Goal: Task Accomplishment & Management: Use online tool/utility

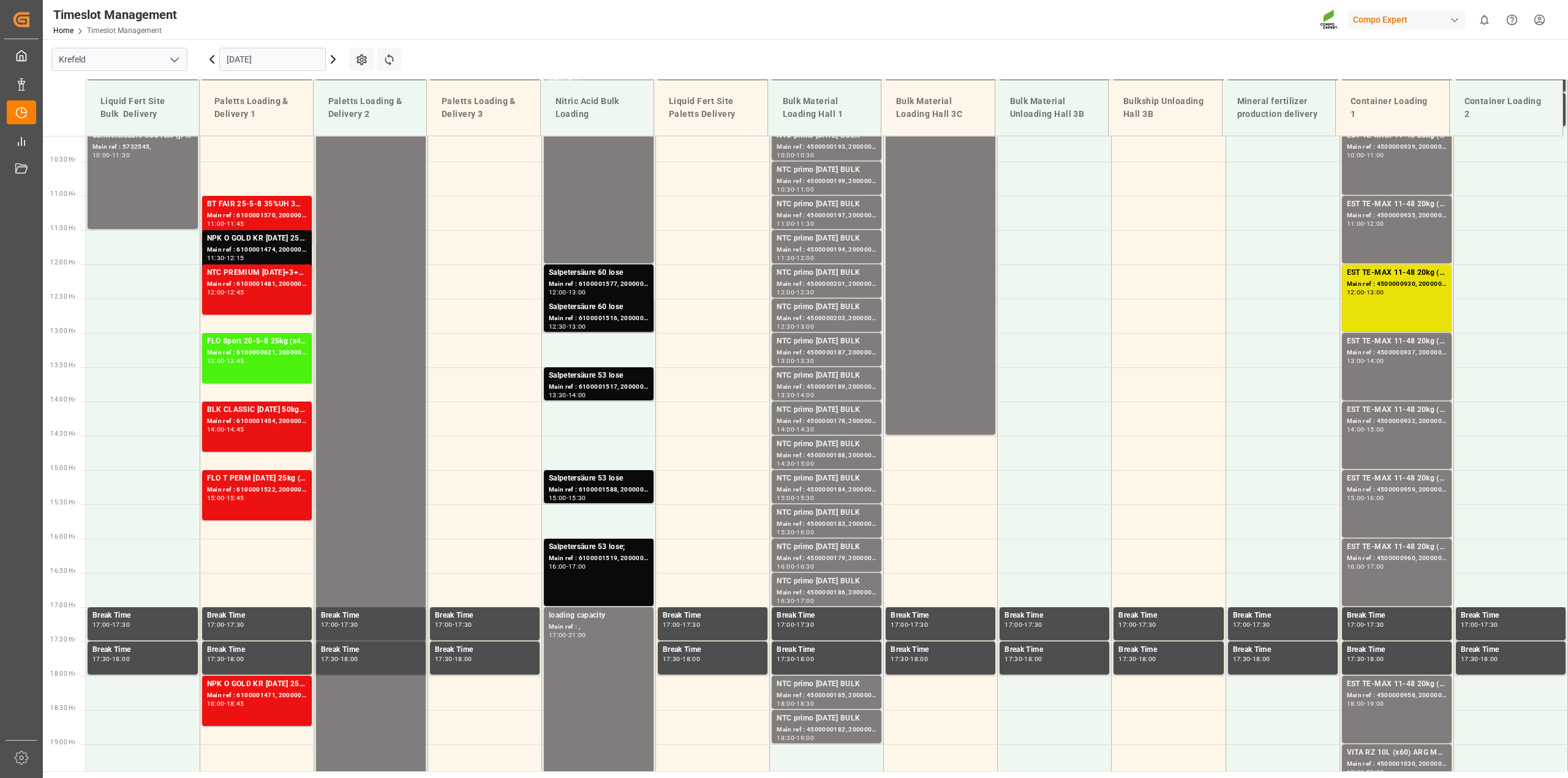
scroll to position [759, 0]
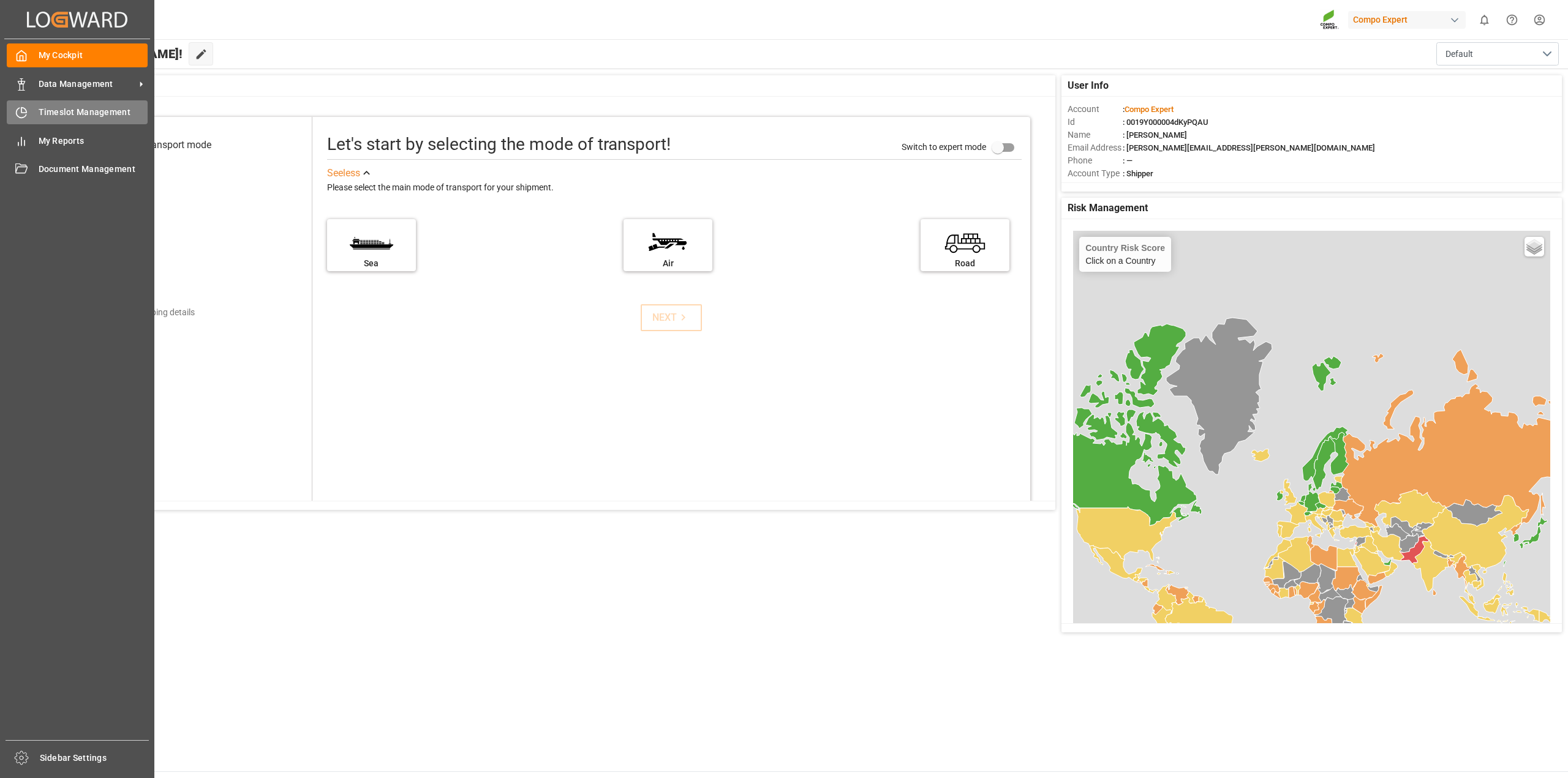
click at [41, 116] on span "Timeslot Management" at bounding box center [93, 112] width 109 height 13
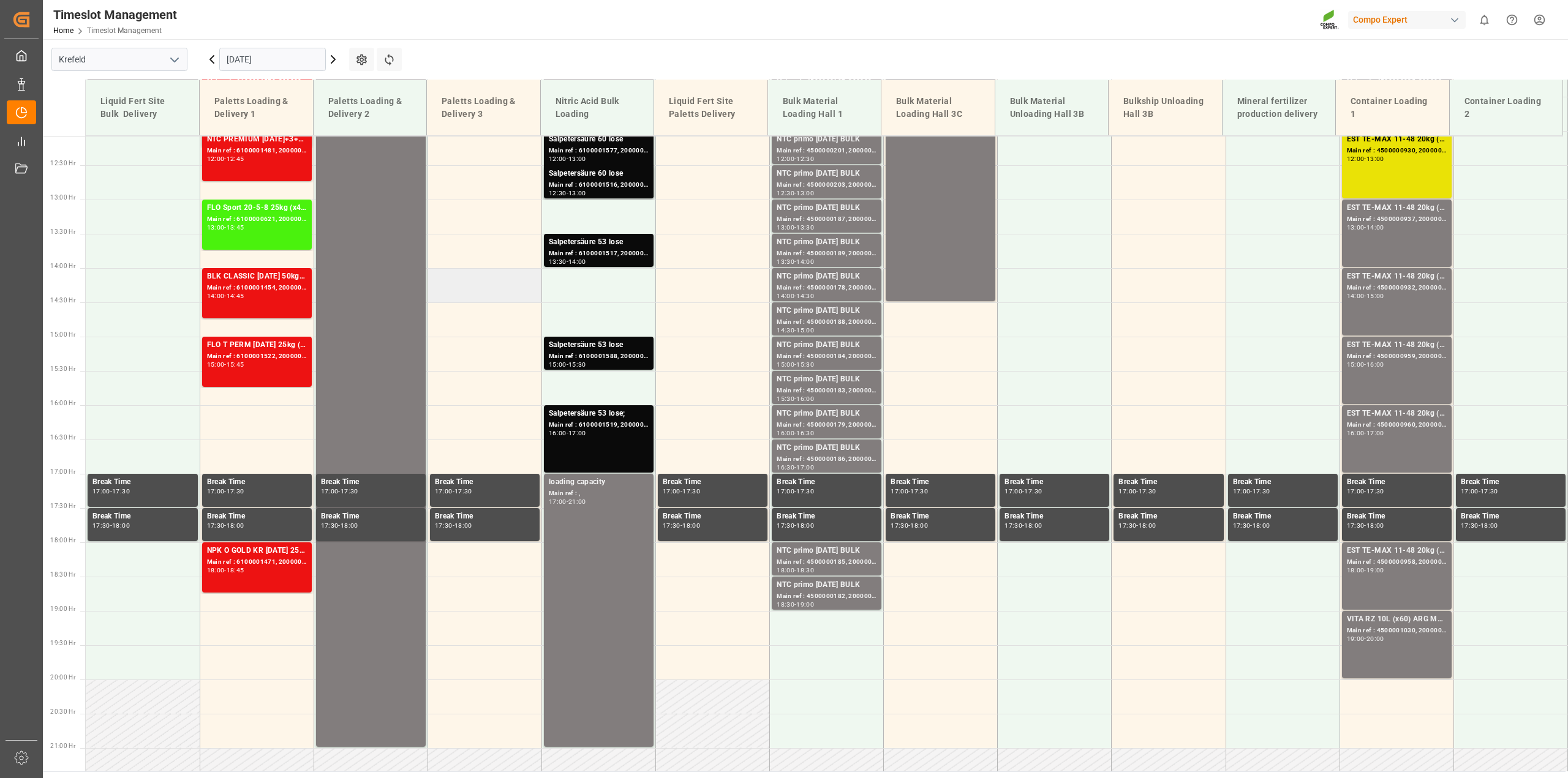
scroll to position [705, 0]
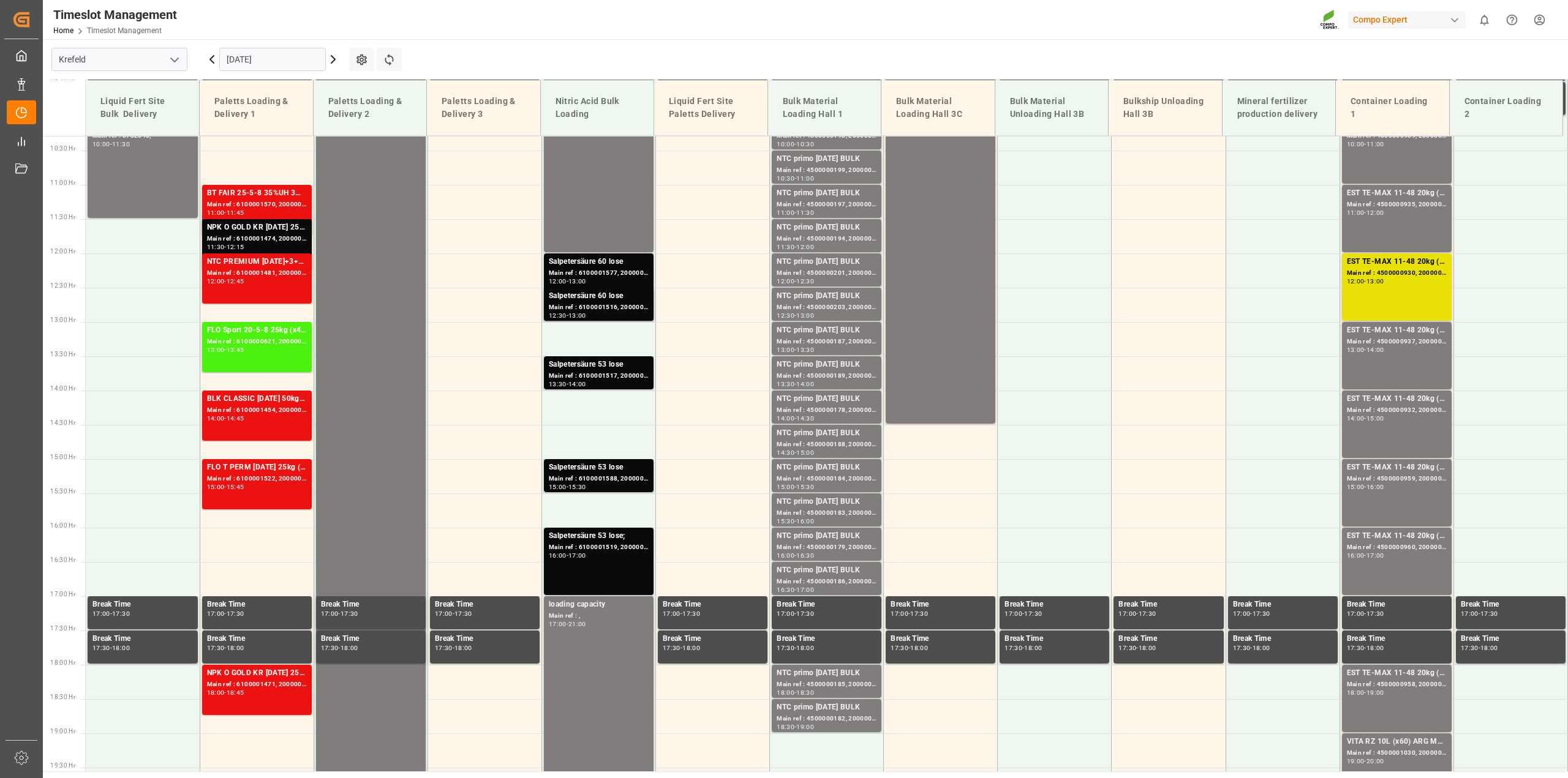
click at [335, 58] on icon at bounding box center [333, 59] width 15 height 15
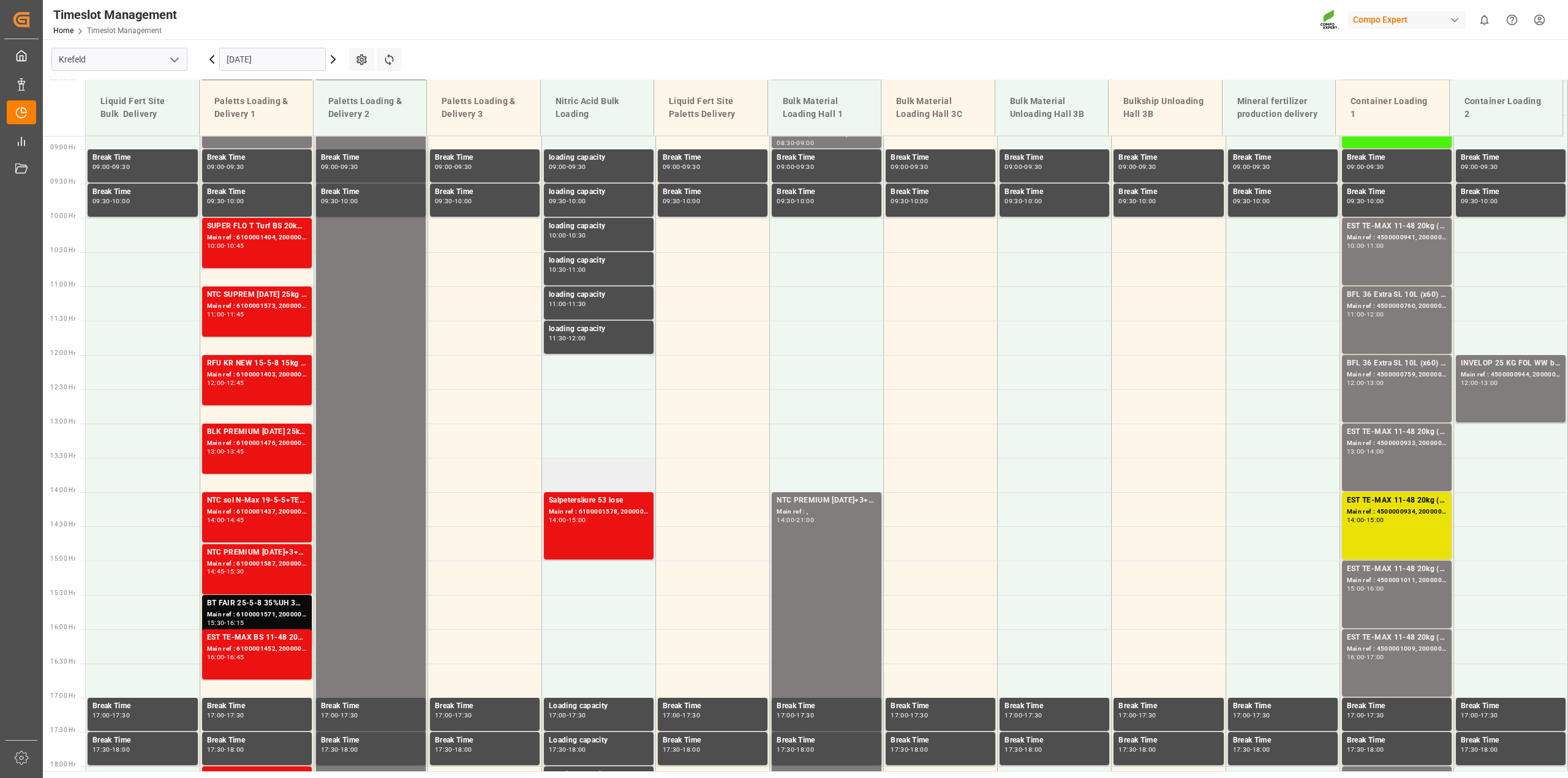
scroll to position [583, 0]
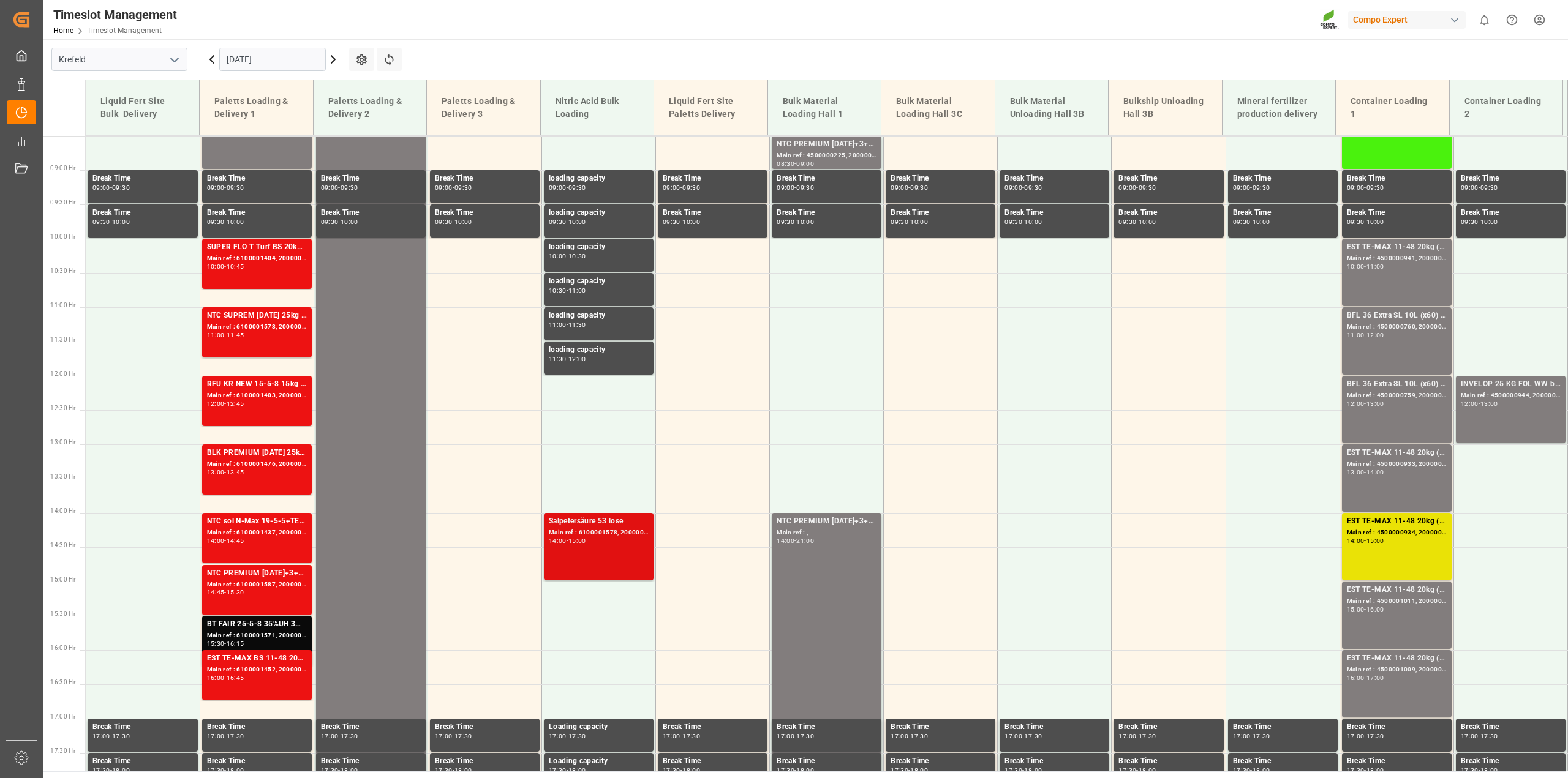
click at [612, 532] on div "Main ref : 6100001578, 2000001347" at bounding box center [599, 533] width 100 height 10
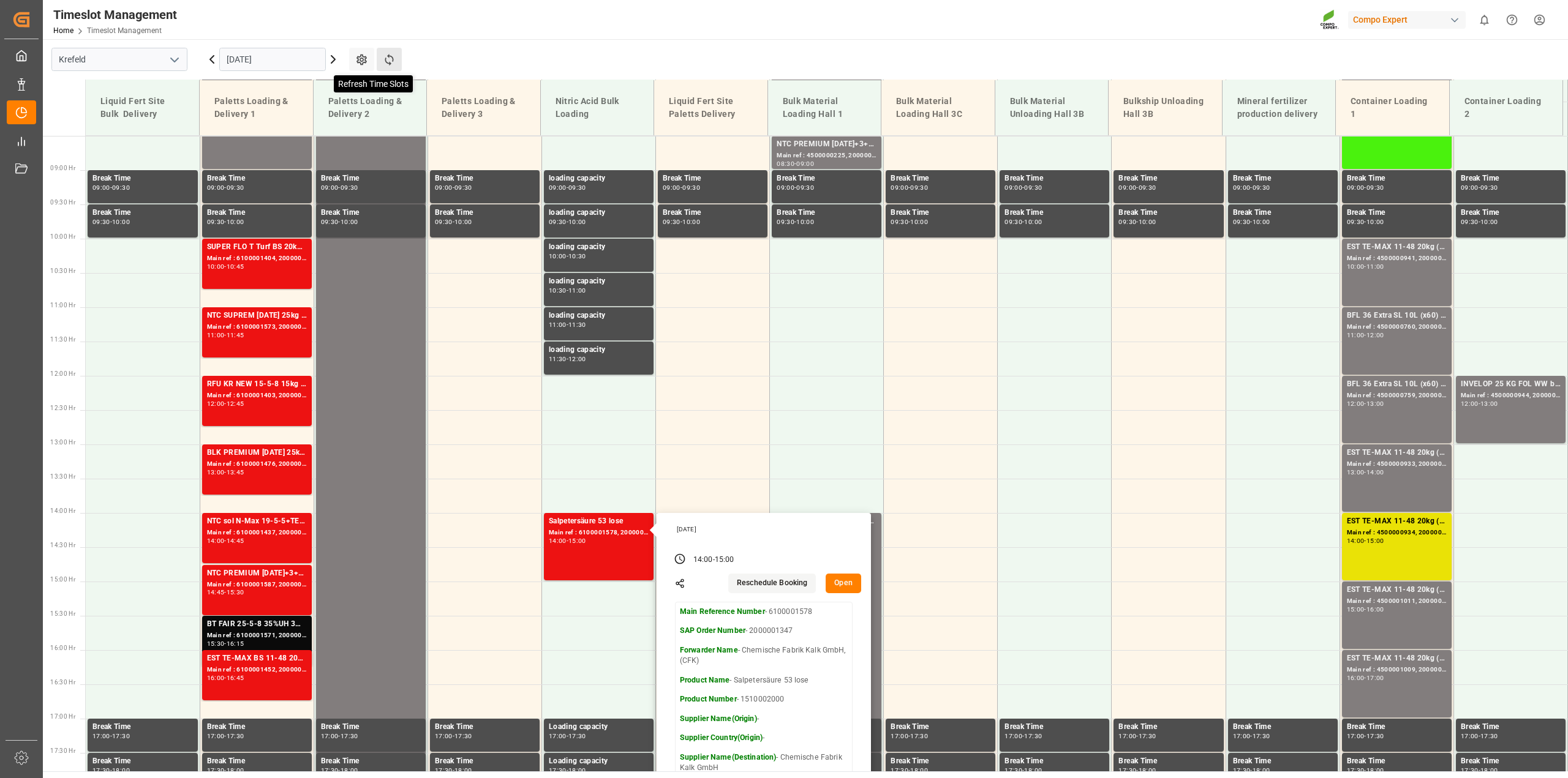
click at [394, 59] on icon at bounding box center [389, 59] width 13 height 13
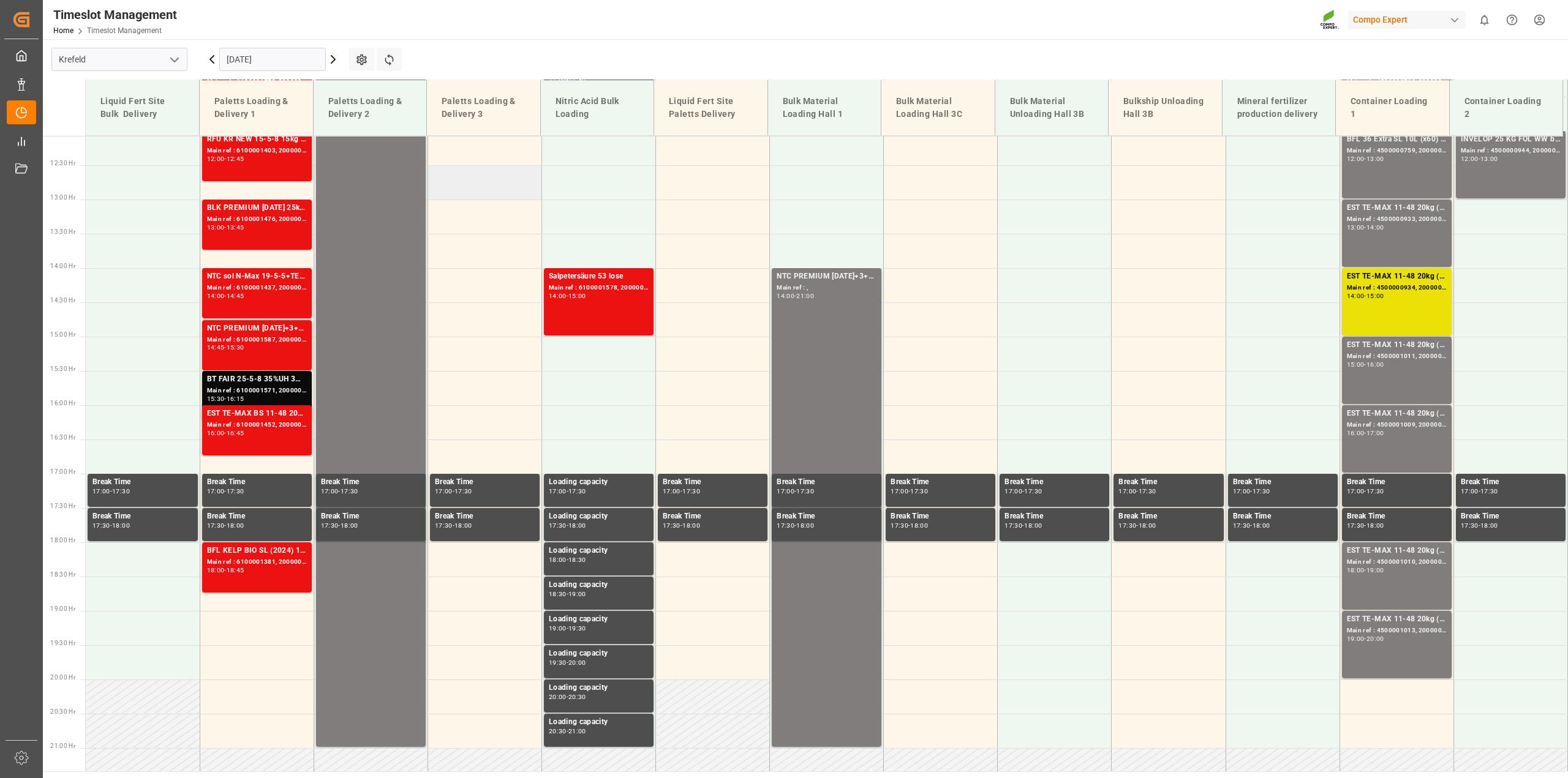
scroll to position [1011, 0]
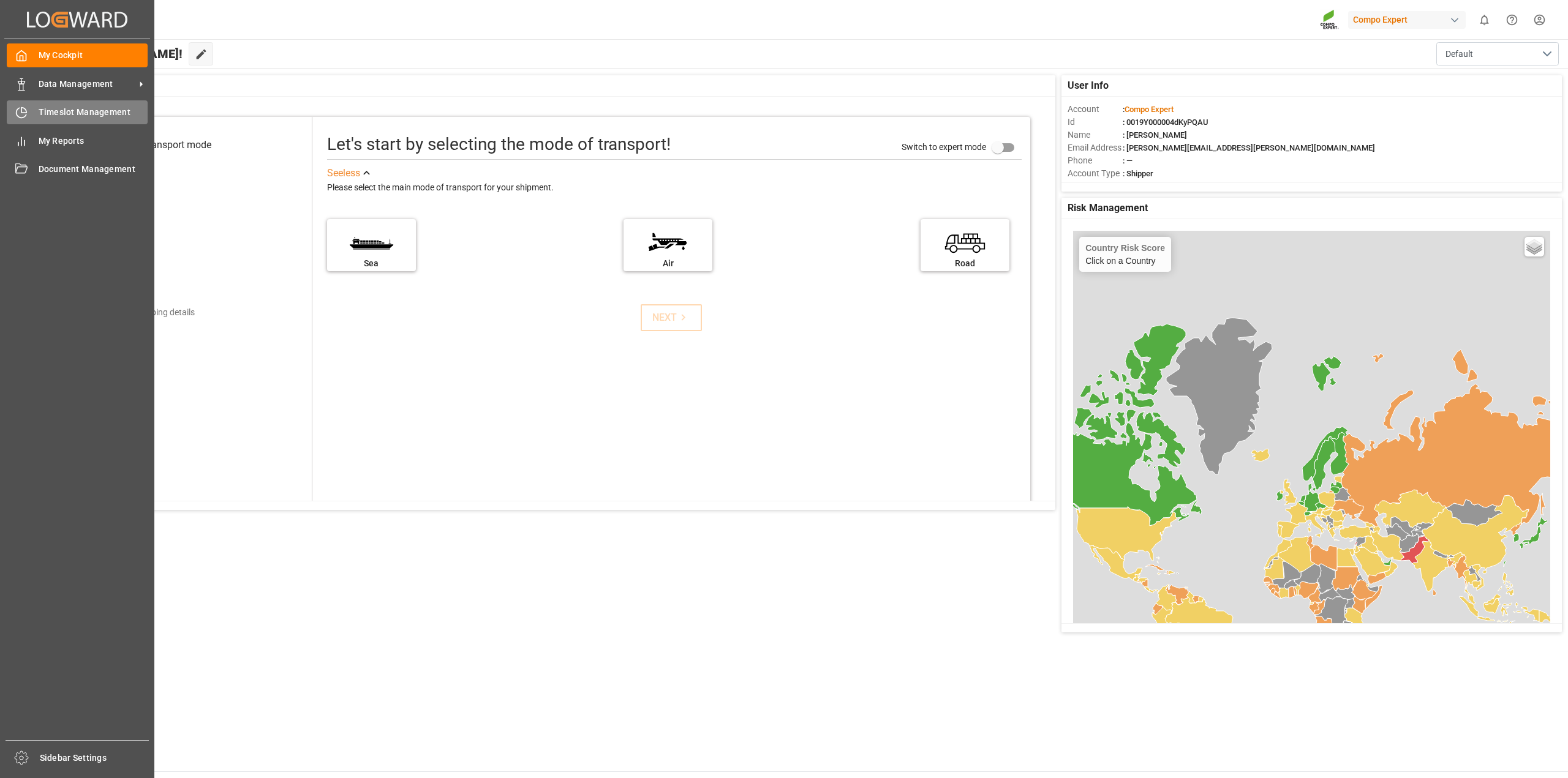
click at [26, 101] on div "Timeslot Management Timeslot Management" at bounding box center [77, 112] width 141 height 23
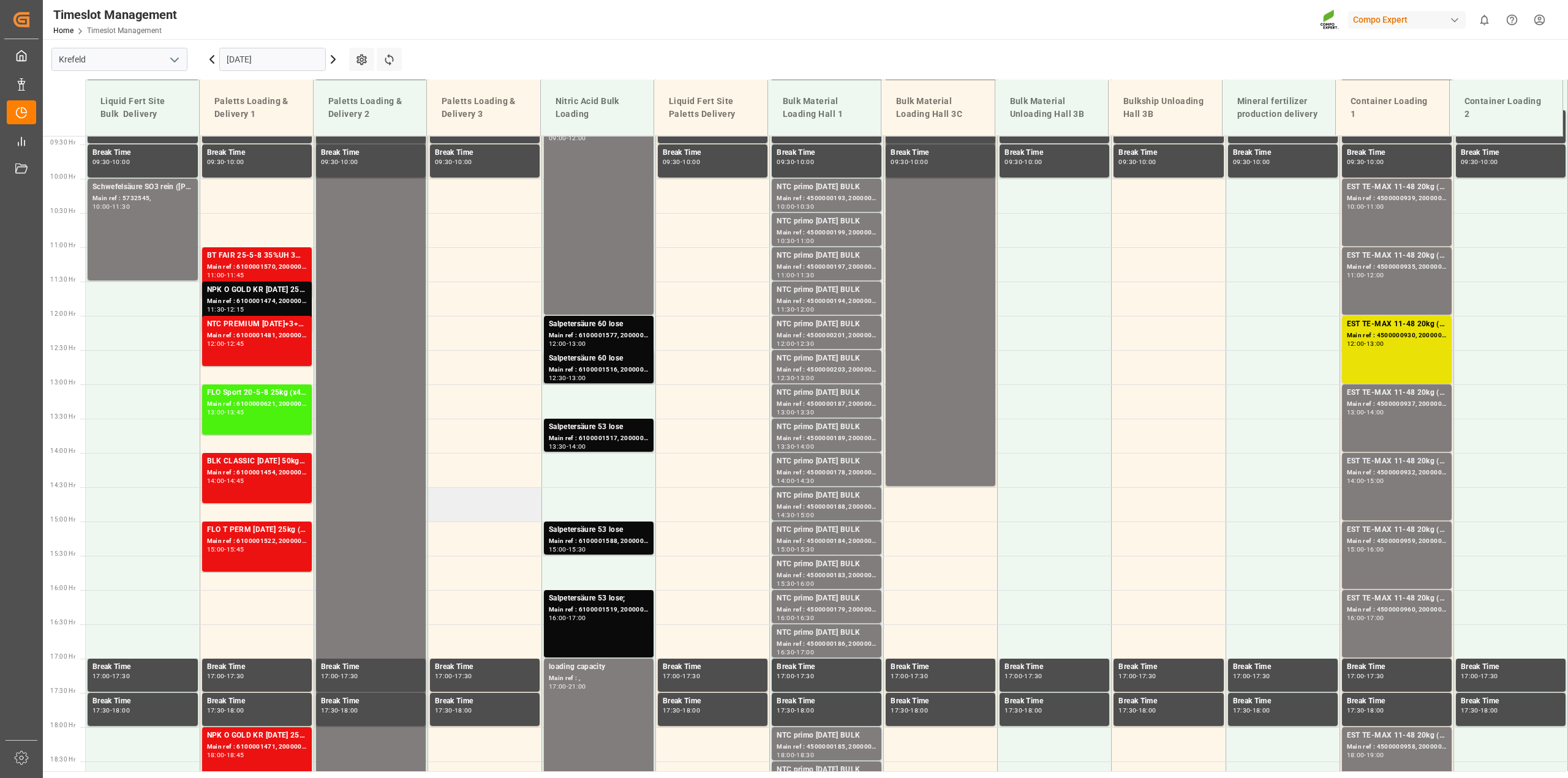
scroll to position [644, 0]
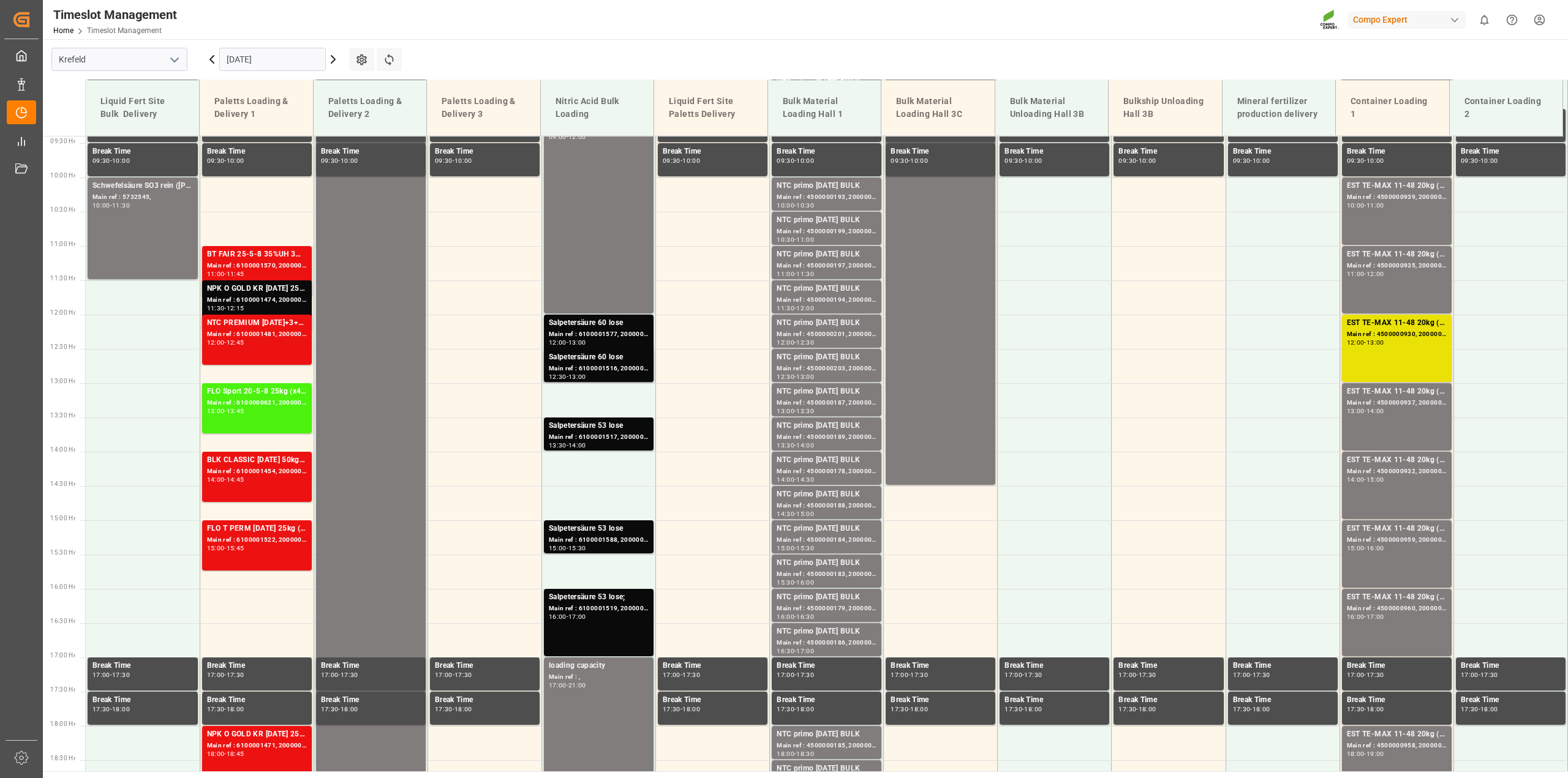
click at [337, 56] on icon at bounding box center [333, 59] width 15 height 15
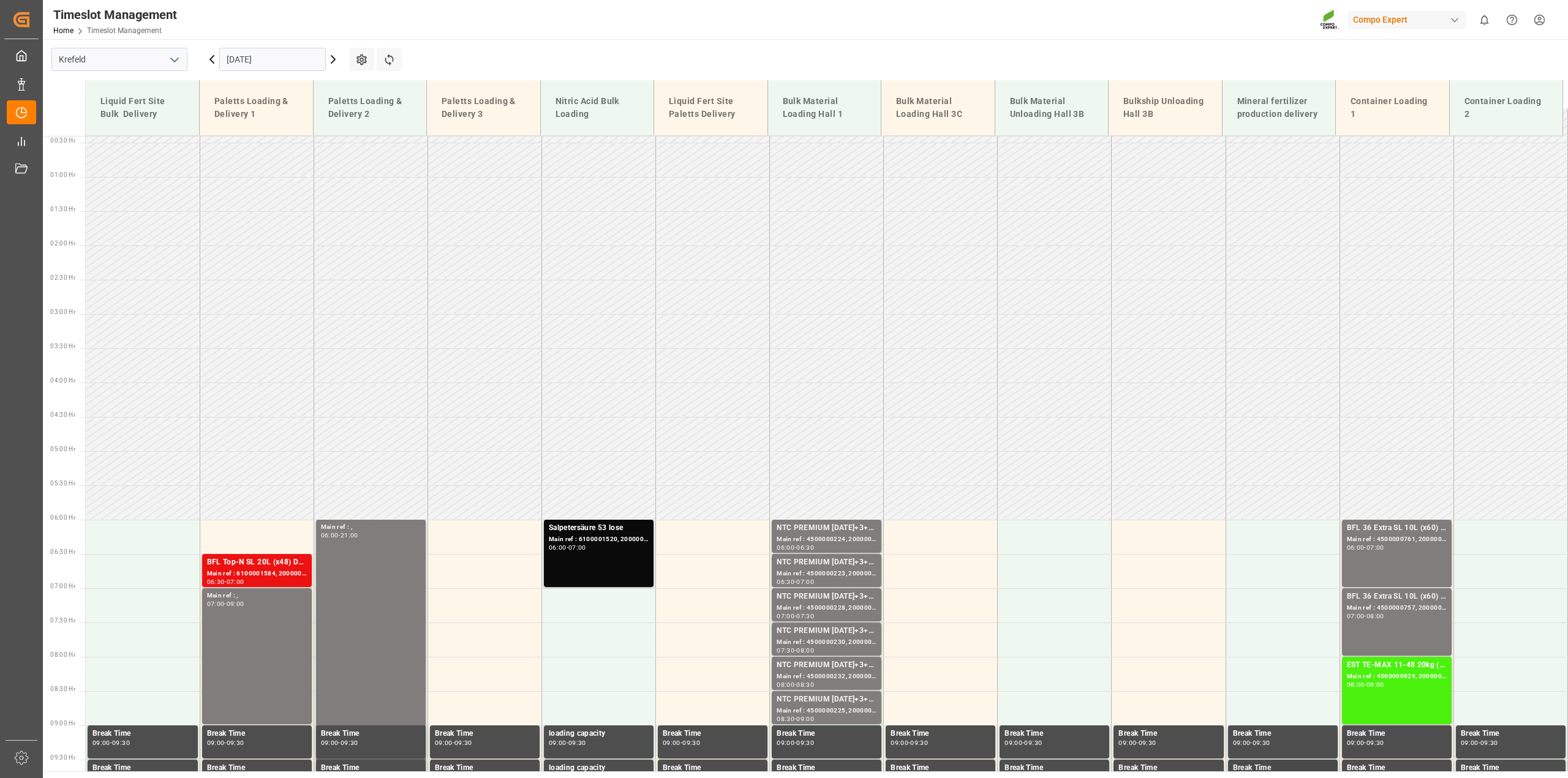
scroll to position [0, 0]
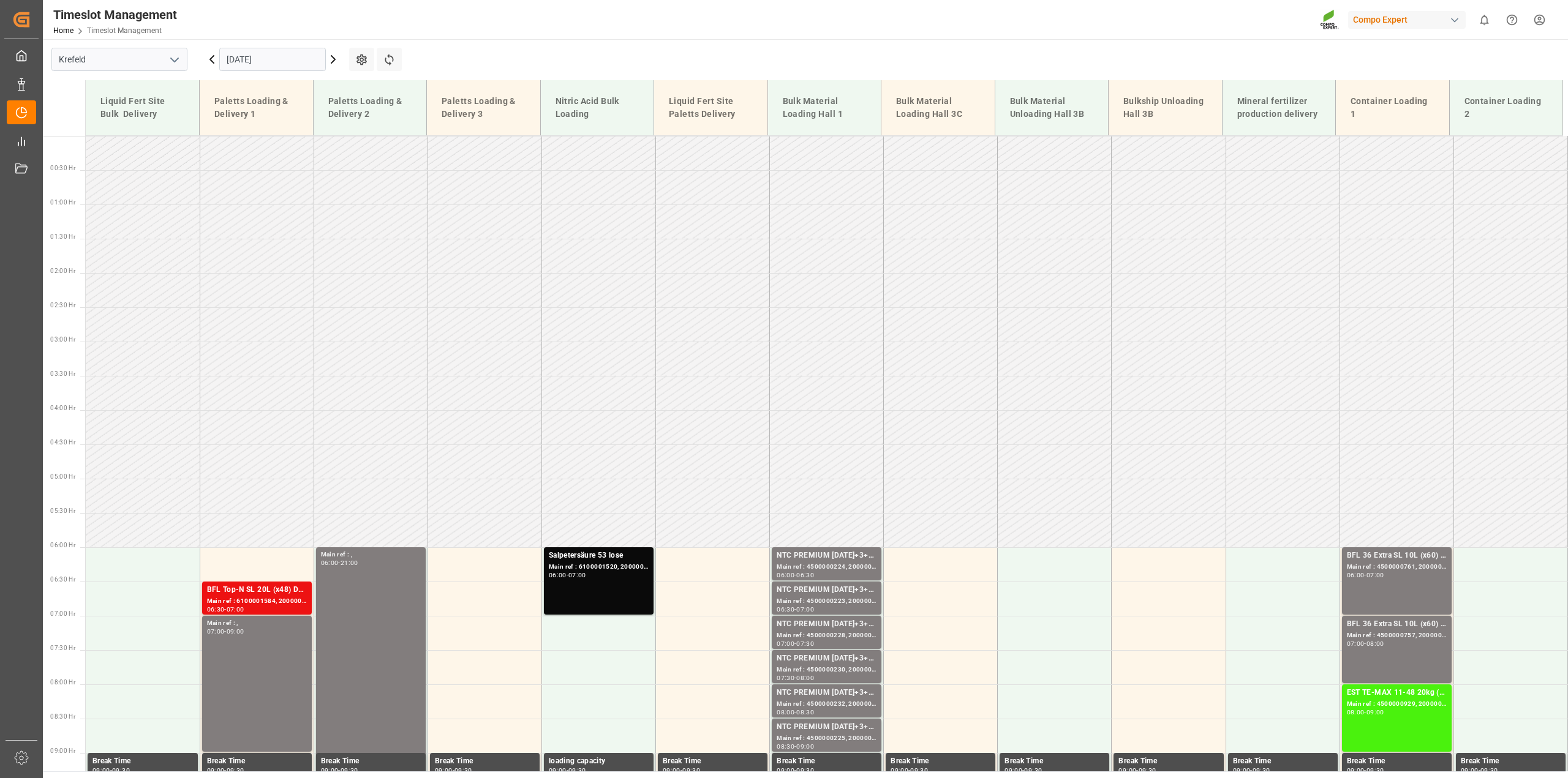
click at [205, 58] on icon at bounding box center [211, 59] width 15 height 15
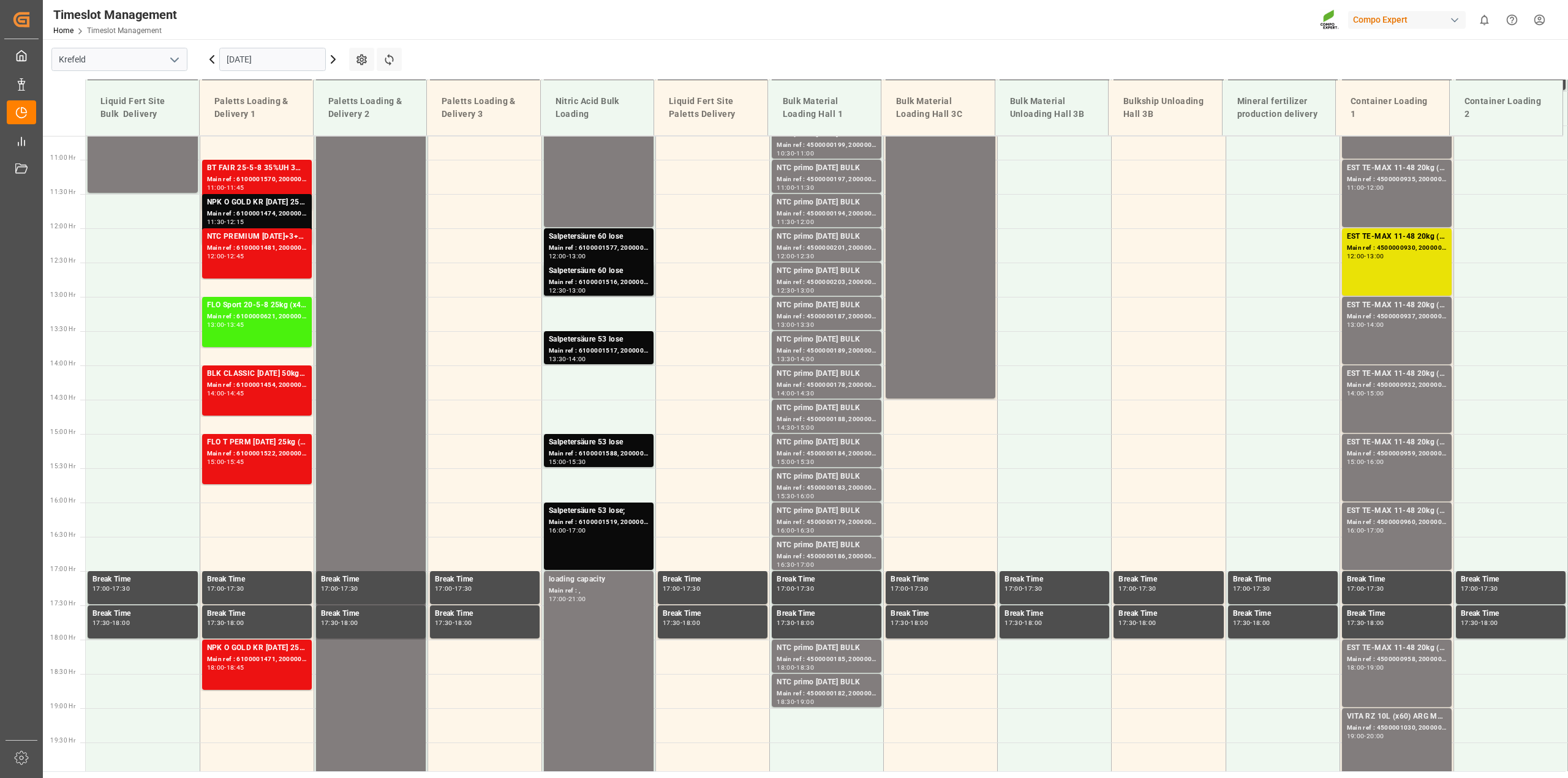
scroll to position [827, 0]
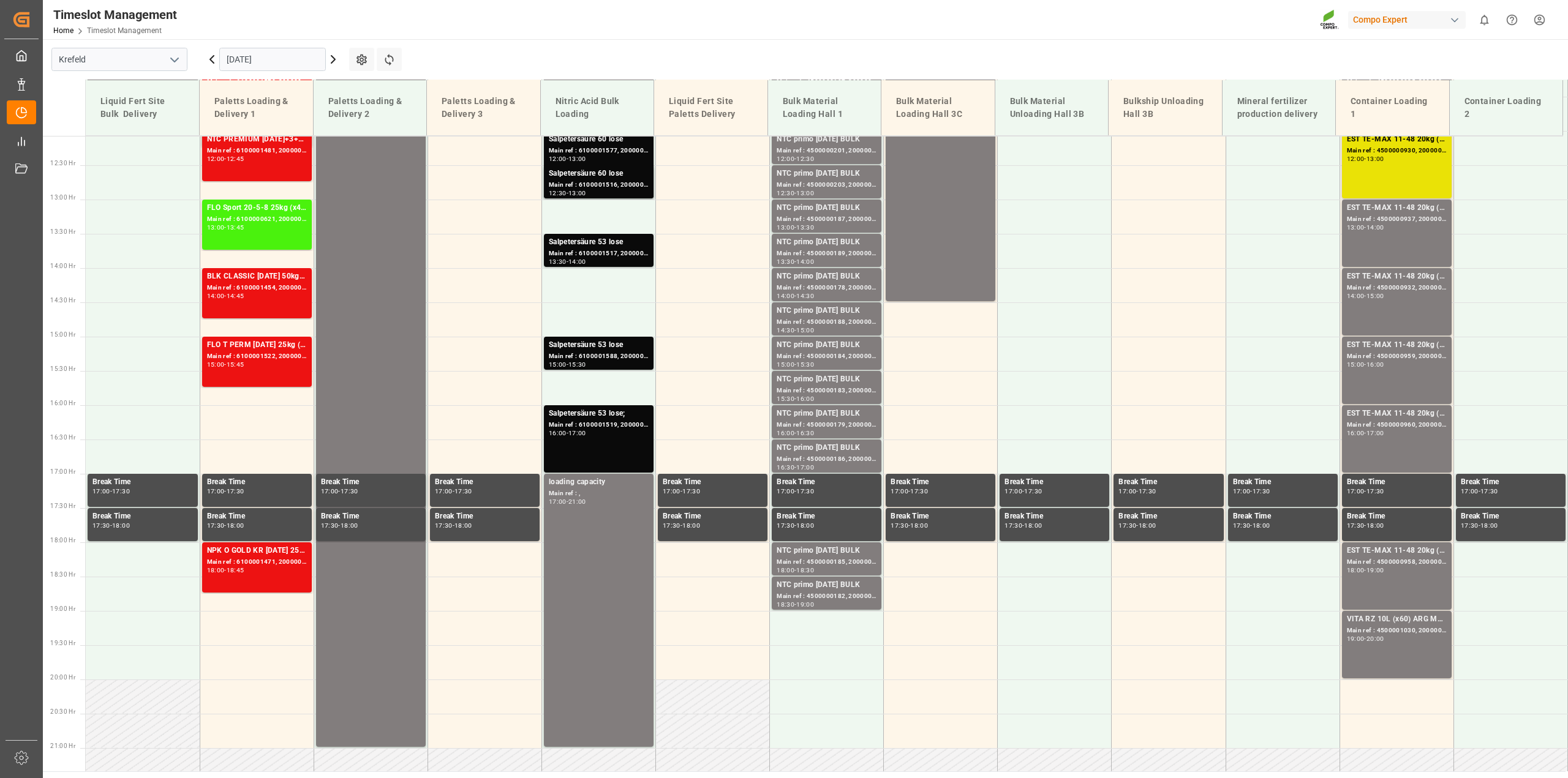
click at [335, 57] on icon at bounding box center [333, 59] width 15 height 15
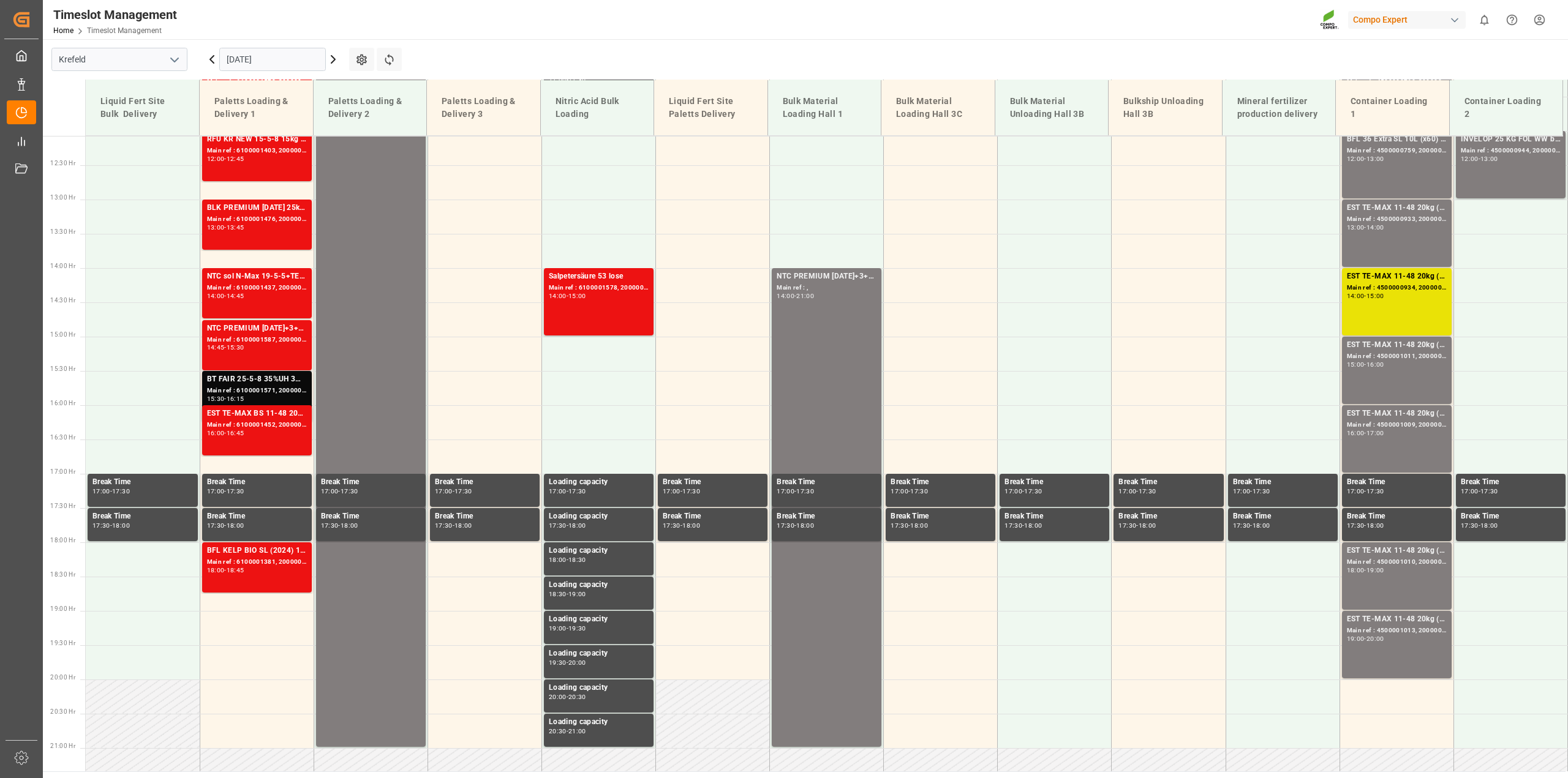
click at [335, 57] on icon at bounding box center [333, 59] width 15 height 15
